Goal: Task Accomplishment & Management: Complete application form

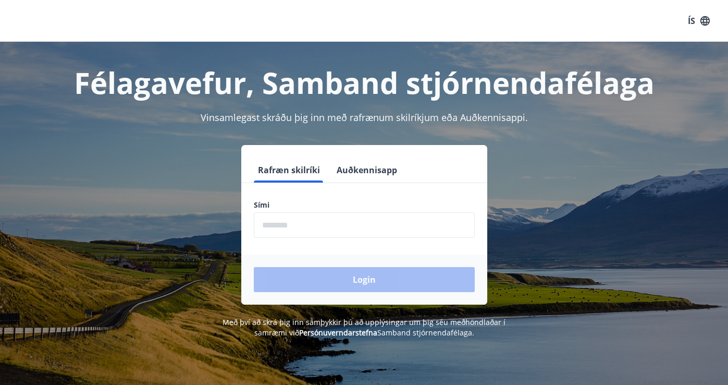
click at [326, 229] on input "phone" at bounding box center [364, 225] width 221 height 26
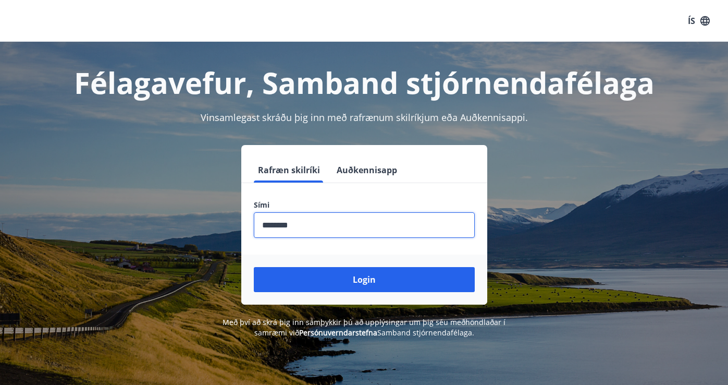
type input "********"
click at [254, 267] on button "Login" at bounding box center [364, 279] width 221 height 25
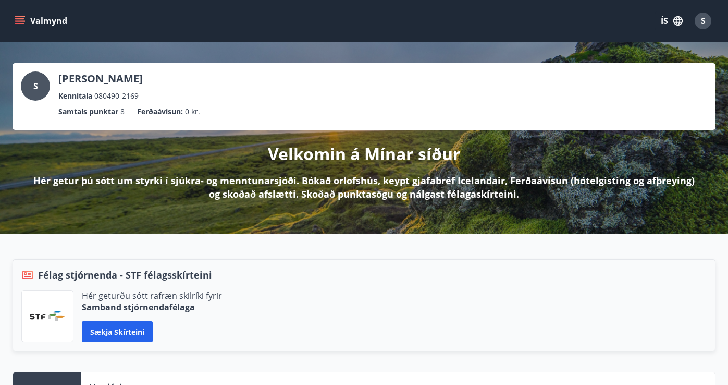
click at [28, 19] on button "Valmynd" at bounding box center [42, 20] width 59 height 19
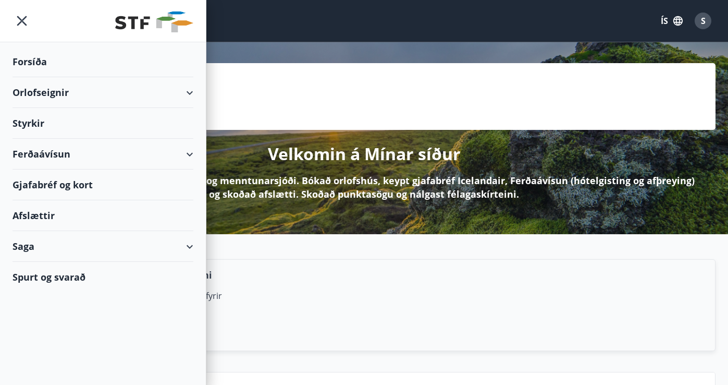
click at [29, 121] on div "Styrkir" at bounding box center [103, 123] width 181 height 31
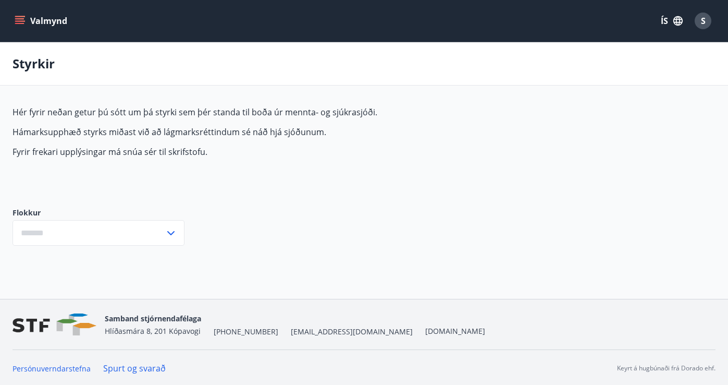
type input "***"
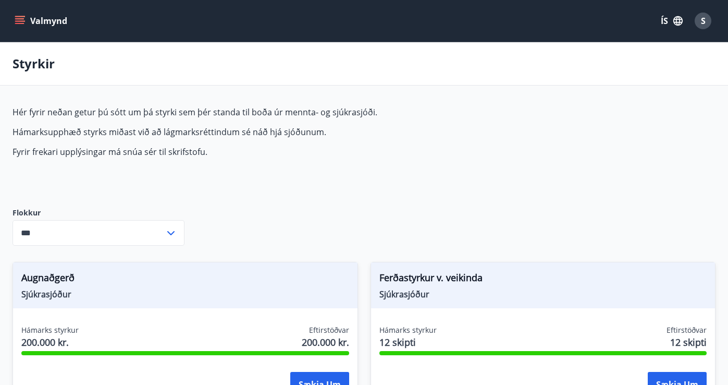
scroll to position [153, 0]
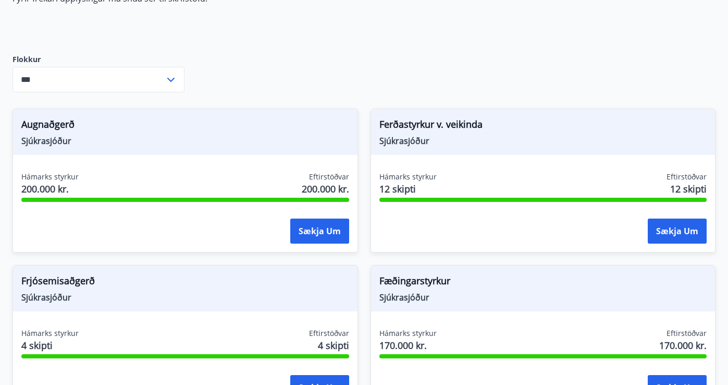
click at [362, 203] on div "Ferðastyrkur v. veikinda Sjúkrasjóður Hámarks styrkur 12 skipti Eftirstöðvar 12…" at bounding box center [537, 174] width 358 height 156
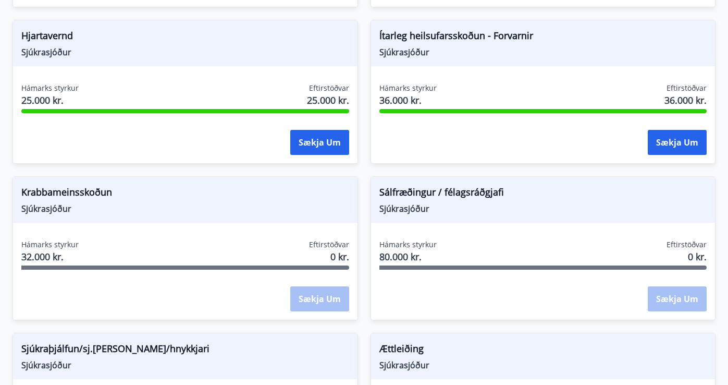
scroll to position [894, 0]
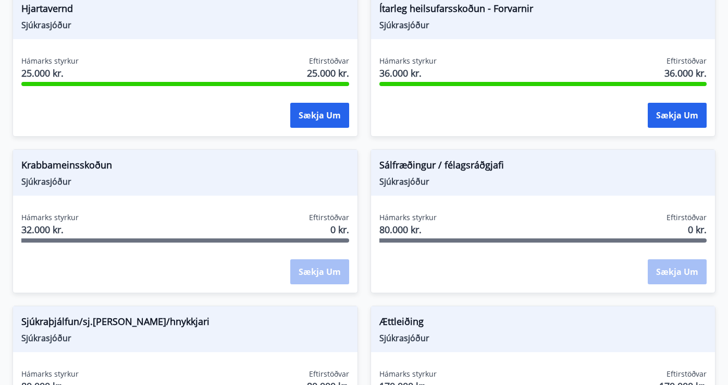
click at [360, 219] on div "Sálfræðingur / félagsráðgjafi Sjúkrasjóður Hámarks styrkur 80.000 kr. Eftirstöð…" at bounding box center [537, 215] width 358 height 156
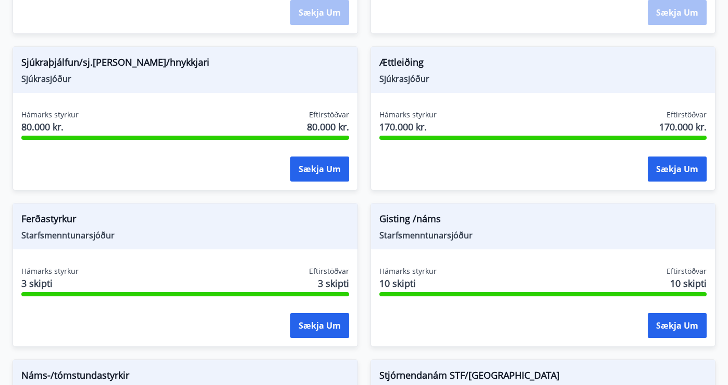
scroll to position [1232, 0]
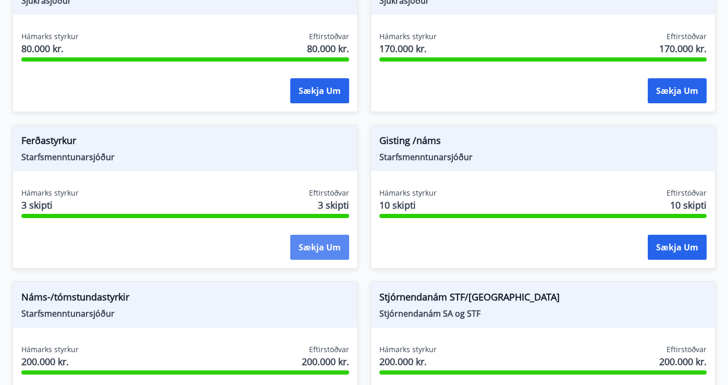
click at [314, 248] on button "Sækja um" at bounding box center [319, 247] width 59 height 25
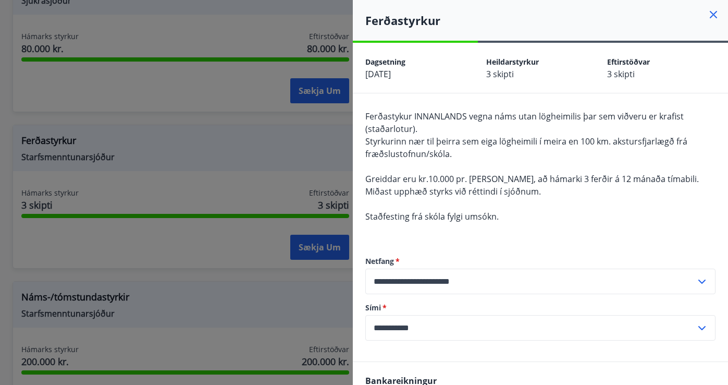
click at [288, 188] on div at bounding box center [364, 192] width 728 height 385
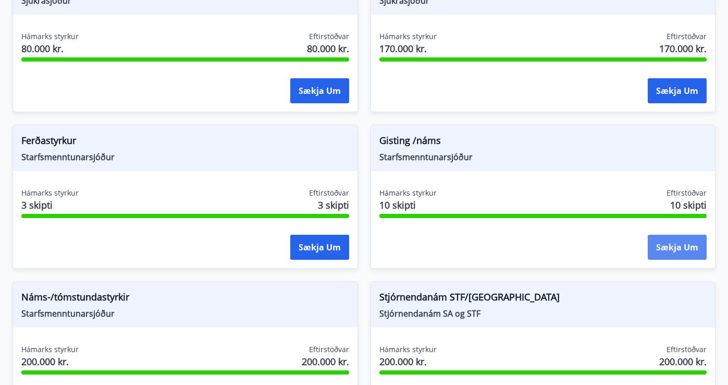
click at [669, 254] on button "Sækja um" at bounding box center [677, 247] width 59 height 25
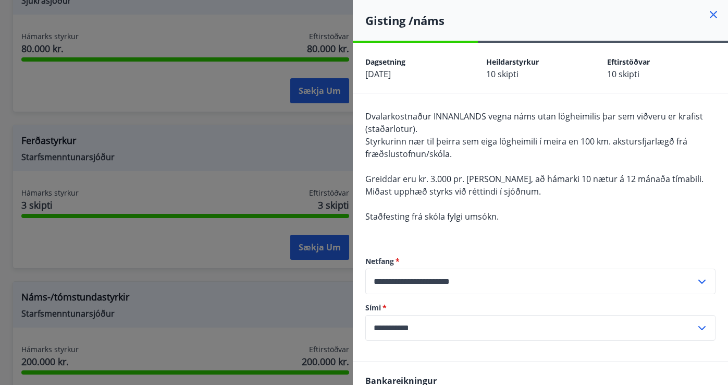
click at [322, 284] on div at bounding box center [364, 192] width 728 height 385
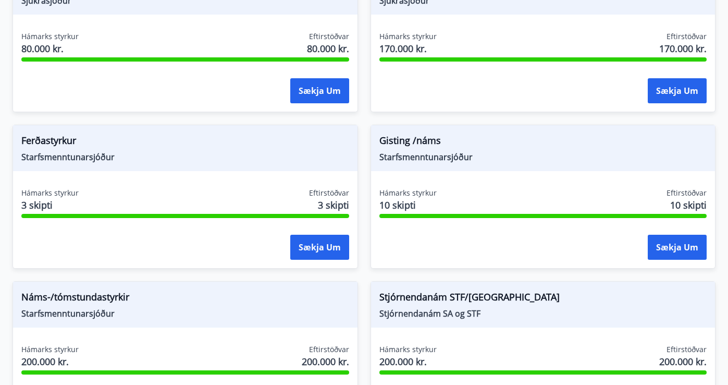
scroll to position [1372, 0]
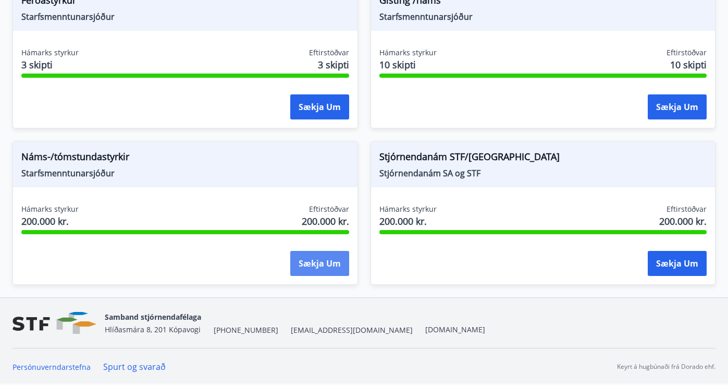
click at [310, 259] on button "Sækja um" at bounding box center [319, 263] width 59 height 25
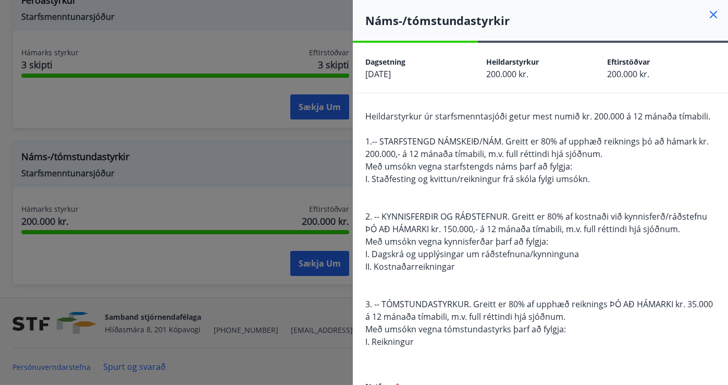
click at [457, 267] on div "Heildarstyrkur úr starfsmenntasjóði getur mest numið kr. 200.000 á 12 mánaða tí…" at bounding box center [540, 235] width 350 height 250
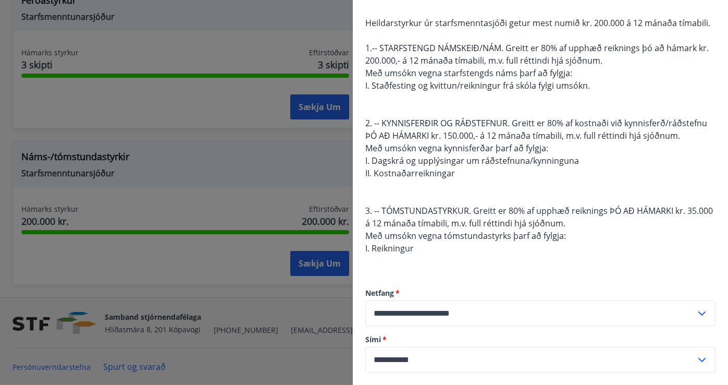
scroll to position [0, 0]
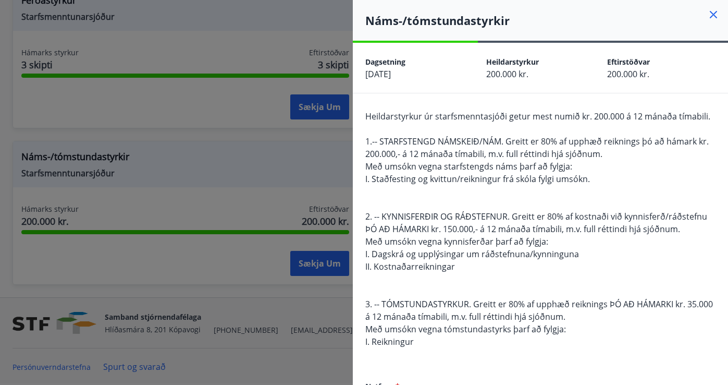
click at [290, 306] on div at bounding box center [364, 192] width 728 height 385
